Goal: Find specific page/section: Find specific page/section

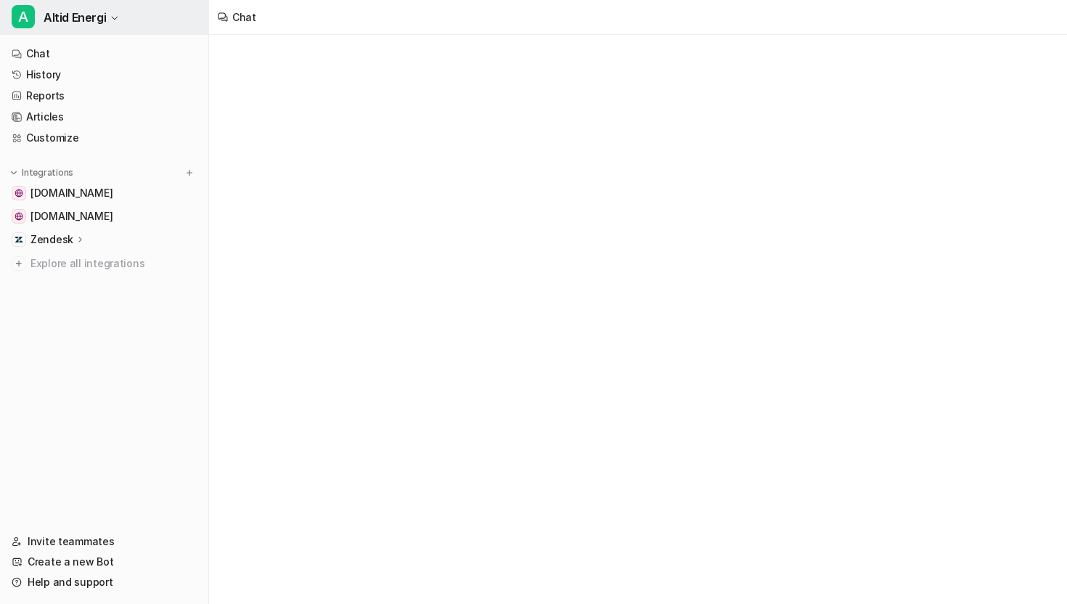
click at [144, 19] on button "A Altid Energi" at bounding box center [104, 17] width 208 height 35
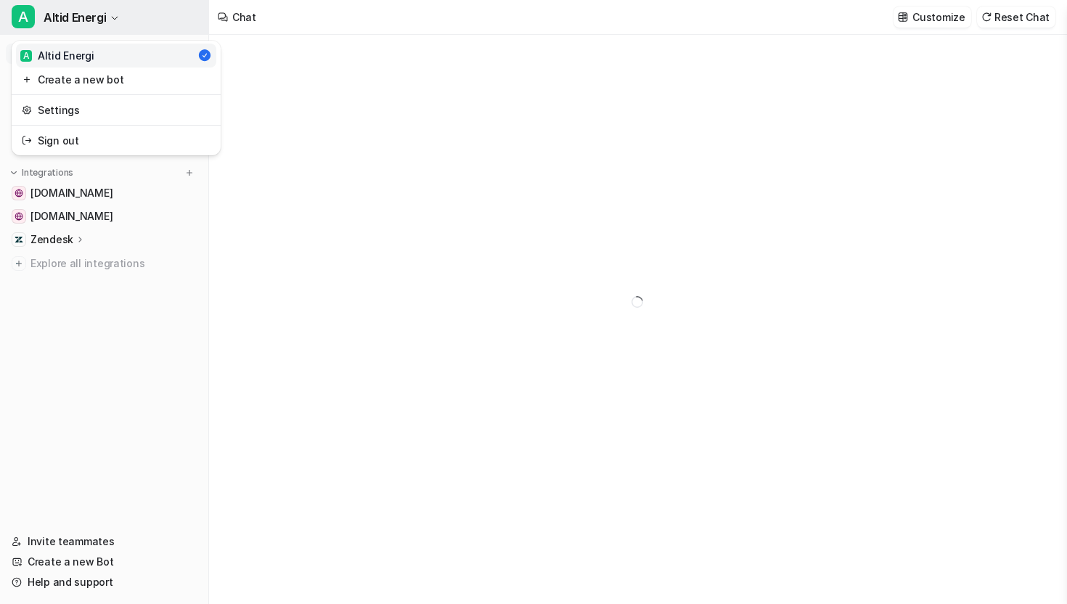
type textarea "**********"
click at [144, 19] on button "A Altid Energi" at bounding box center [104, 17] width 208 height 35
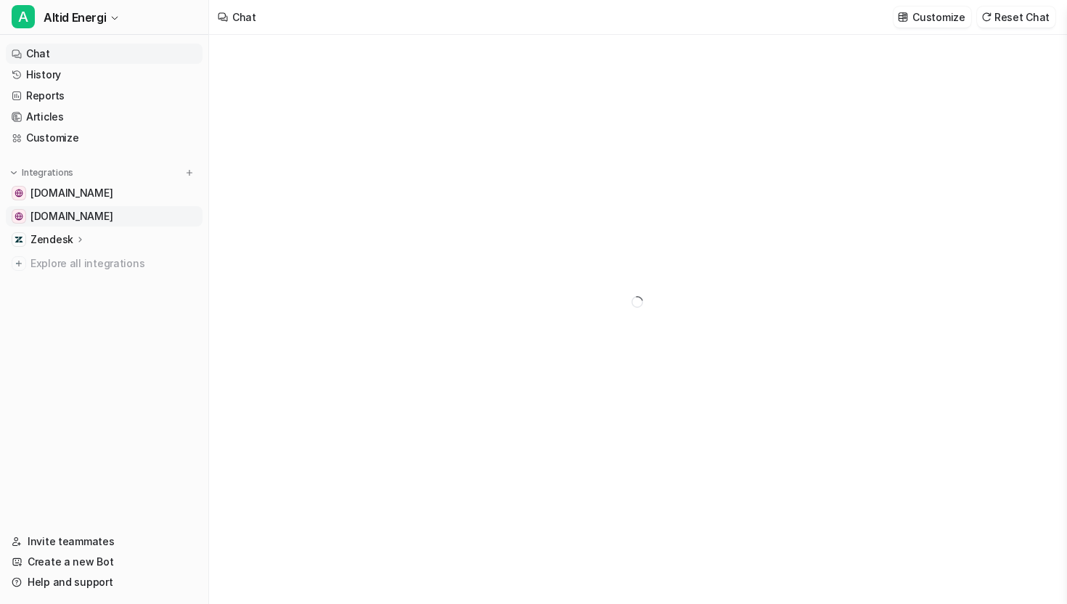
click at [100, 210] on link "altidenergi.dk" at bounding box center [104, 216] width 197 height 20
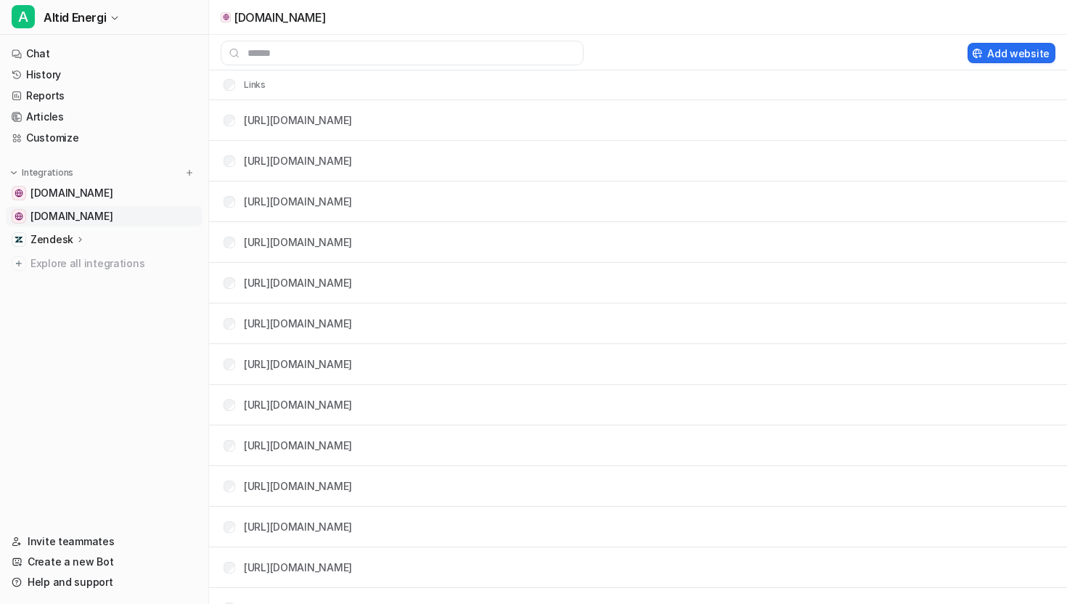
click at [94, 217] on link "altidenergi.dk" at bounding box center [104, 216] width 197 height 20
click at [78, 50] on link "Chat" at bounding box center [104, 54] width 197 height 20
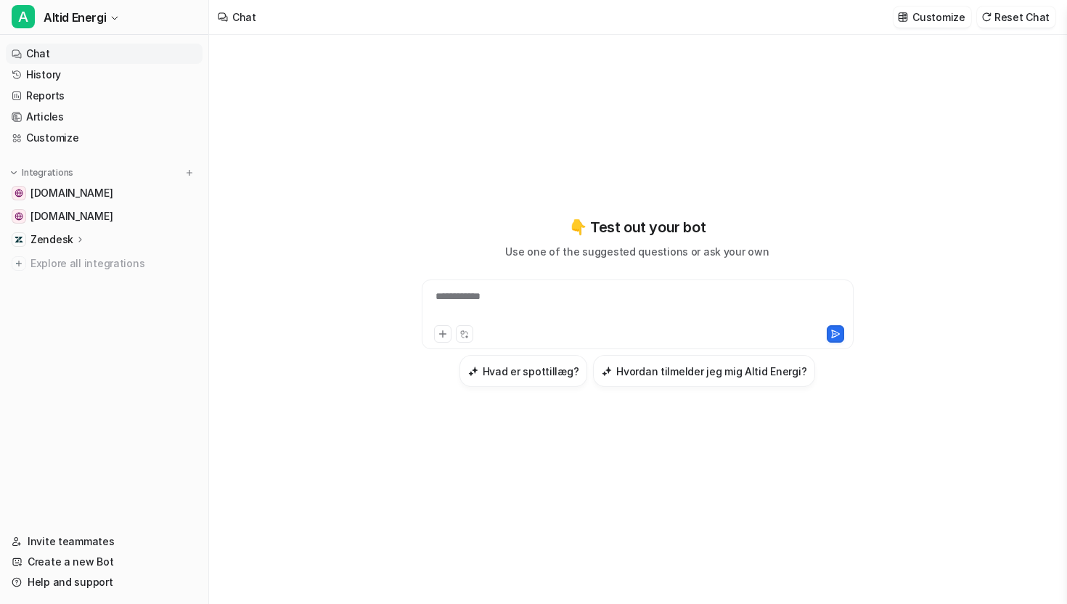
type textarea "**********"
click at [64, 238] on p "Zendesk" at bounding box center [51, 239] width 43 height 15
click at [81, 239] on icon at bounding box center [80, 240] width 11 height 10
click at [81, 239] on icon at bounding box center [81, 239] width 10 height 11
click at [76, 258] on p "Overview" at bounding box center [64, 260] width 46 height 15
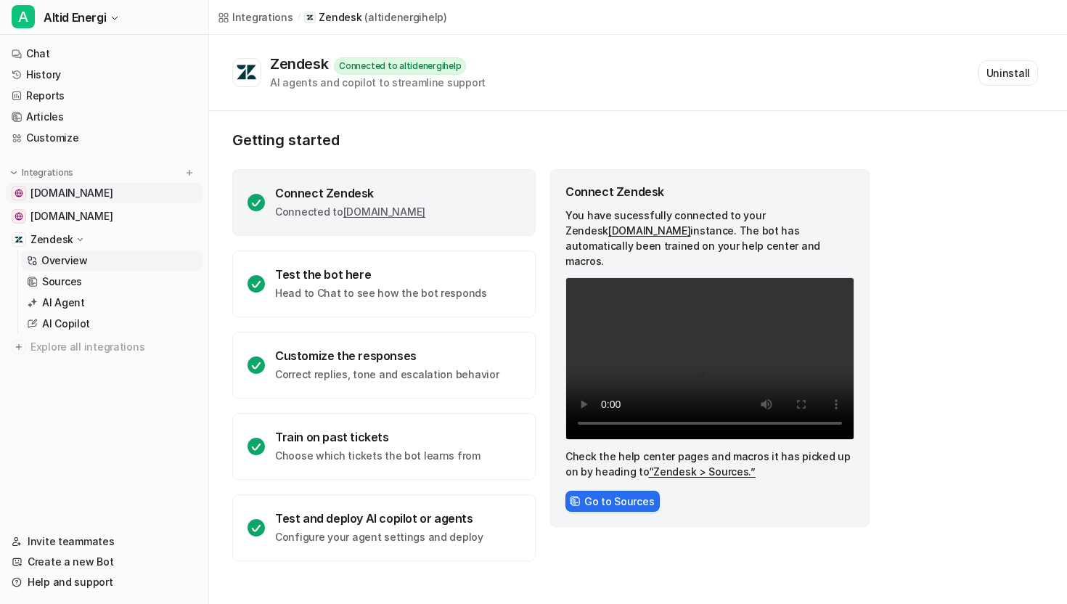
click at [85, 193] on span "altidenergi.dk" at bounding box center [71, 193] width 82 height 15
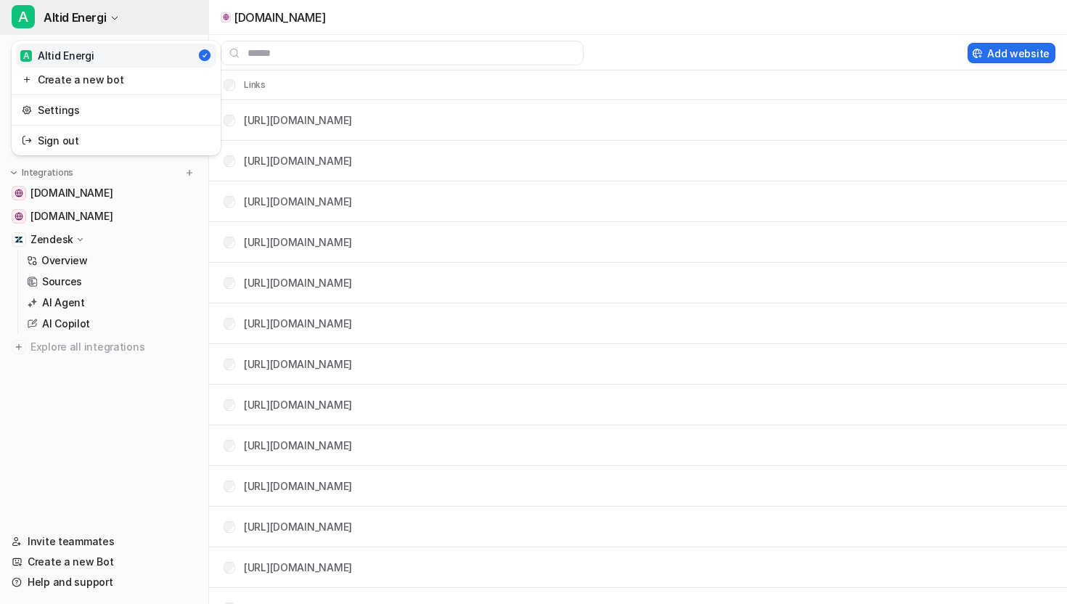
click at [133, 22] on button "A Altid Energi" at bounding box center [104, 17] width 208 height 35
